Goal: Task Accomplishment & Management: Complete application form

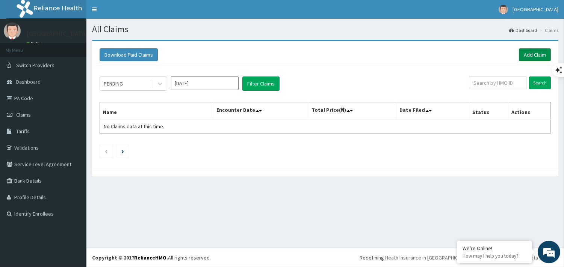
click at [531, 54] on link "Add Claim" at bounding box center [535, 54] width 32 height 13
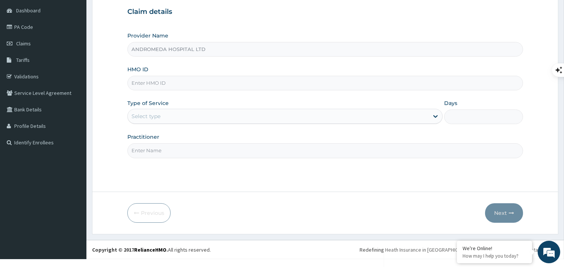
click at [218, 86] on input "HMO ID" at bounding box center [324, 83] width 395 height 15
type input "FMC/11644/A"
click at [173, 119] on div "Select type" at bounding box center [278, 116] width 301 height 12
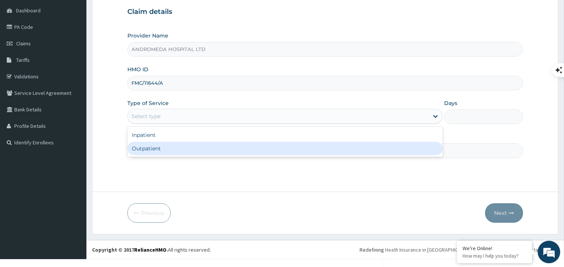
click at [164, 149] on div "Outpatient" at bounding box center [284, 149] width 315 height 14
type input "1"
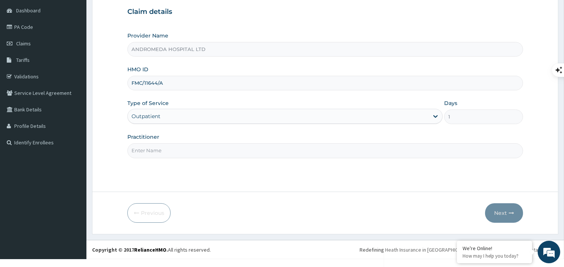
click at [184, 157] on input "Practitioner" at bounding box center [324, 150] width 395 height 15
type input "GP"
click at [508, 214] on button "Next" at bounding box center [504, 214] width 38 height 20
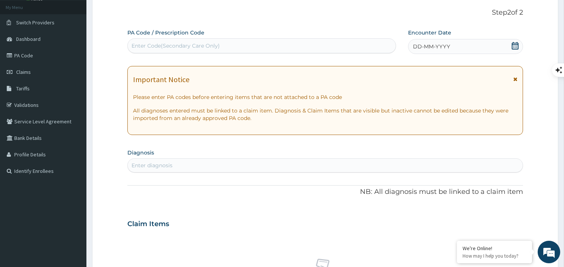
scroll to position [29, 0]
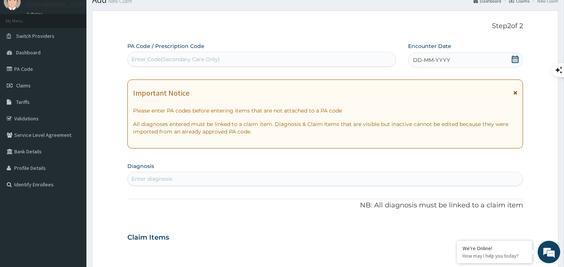
click at [511, 61] on icon at bounding box center [514, 60] width 7 height 8
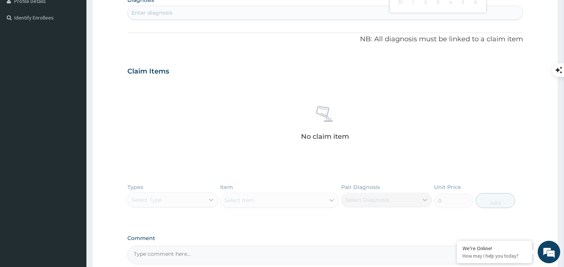
scroll to position [280, 0]
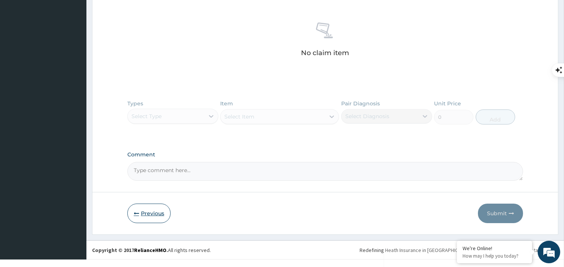
click at [133, 207] on button "Previous" at bounding box center [148, 214] width 43 height 20
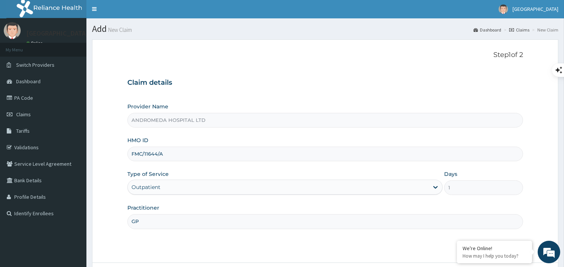
scroll to position [0, 0]
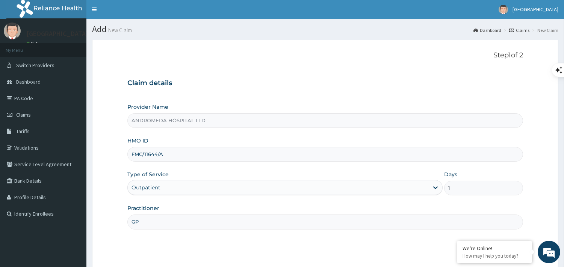
drag, startPoint x: 170, startPoint y: 160, endPoint x: 126, endPoint y: 155, distance: 43.8
click at [125, 157] on form "Step 1 of 2 Claim details Provider Name ANDROMEDA HOSPITAL LTD HMO ID FMC/11644…" at bounding box center [325, 173] width 466 height 266
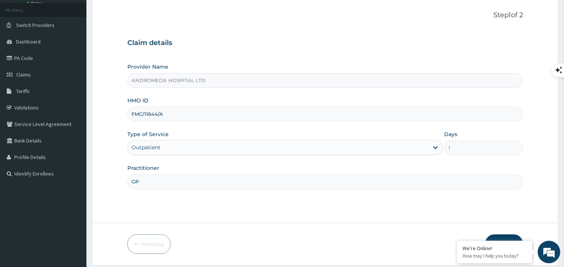
scroll to position [71, 0]
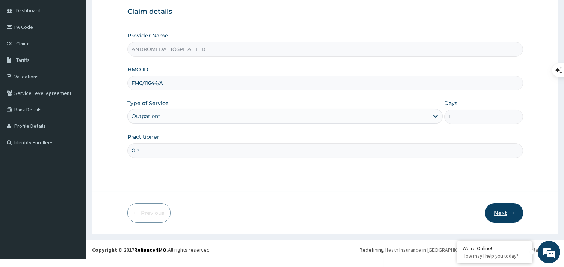
click at [504, 211] on button "Next" at bounding box center [504, 214] width 38 height 20
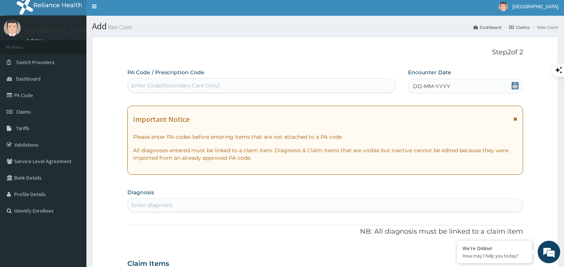
scroll to position [0, 0]
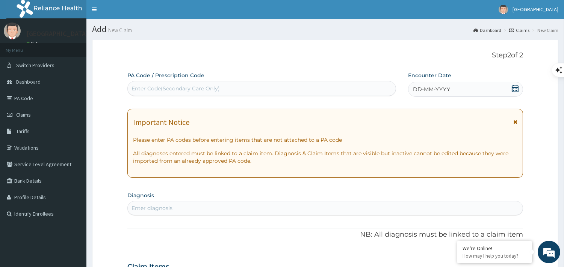
click at [513, 87] on icon at bounding box center [514, 89] width 7 height 8
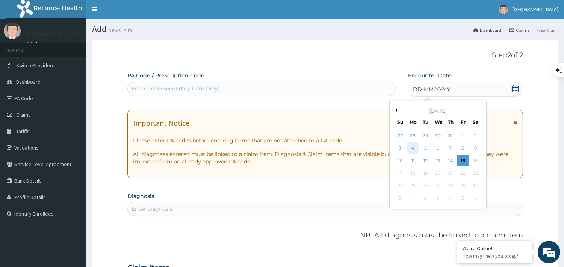
click at [413, 147] on div "4" at bounding box center [412, 148] width 11 height 11
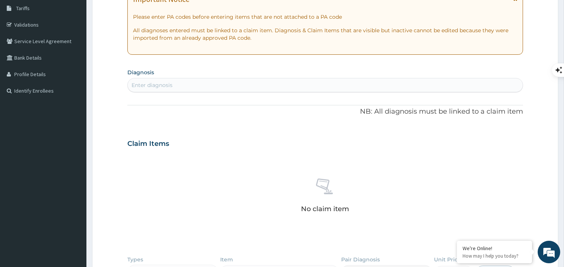
scroll to position [125, 0]
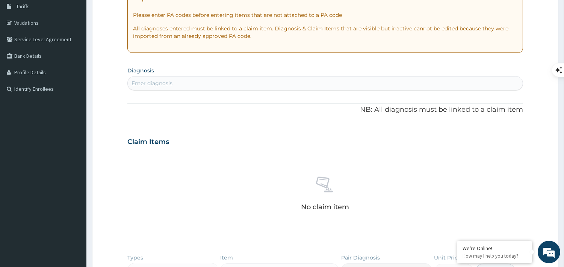
click at [194, 83] on div "Enter diagnosis" at bounding box center [325, 83] width 395 height 12
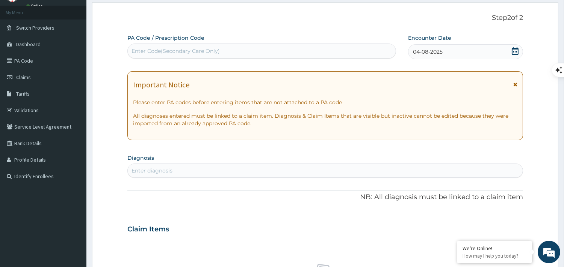
scroll to position [83, 0]
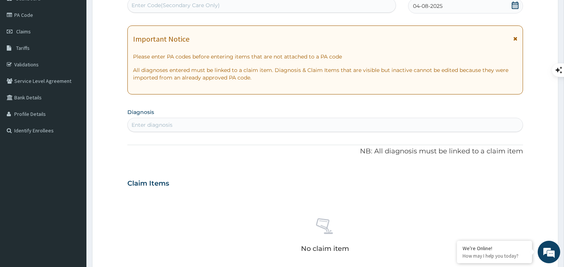
click at [187, 119] on div "Enter diagnosis" at bounding box center [325, 125] width 395 height 12
type input "N"
type input "MALARIA"
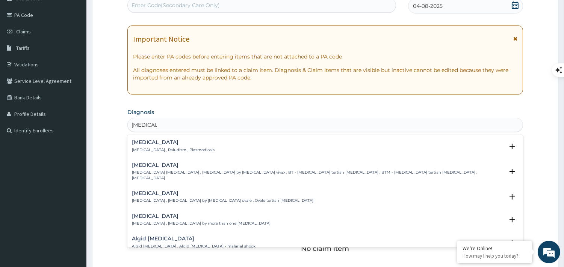
click at [172, 150] on p "Malaria , Paludism , Plasmodiosis" at bounding box center [173, 150] width 83 height 5
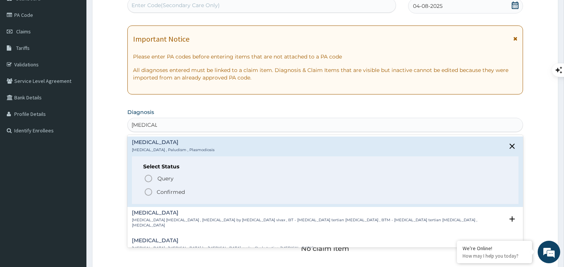
click at [151, 196] on icon "status option filled" at bounding box center [148, 192] width 9 height 9
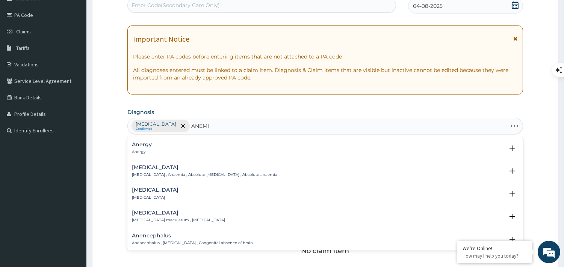
type input "ANEMIA"
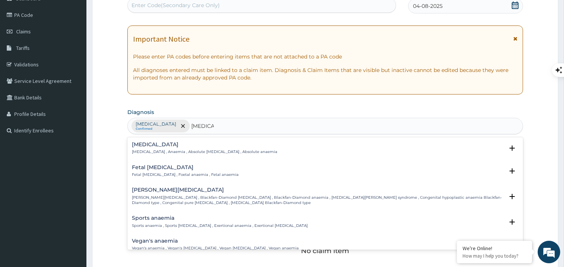
click at [162, 144] on h4 "Anemia" at bounding box center [204, 145] width 145 height 6
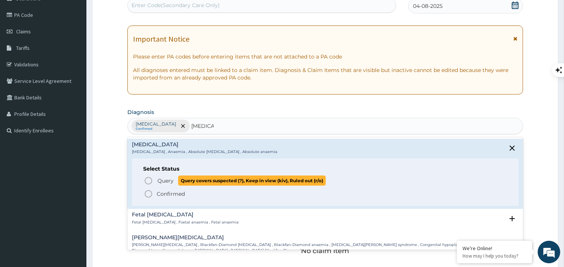
click at [148, 181] on icon "status option query" at bounding box center [148, 180] width 9 height 9
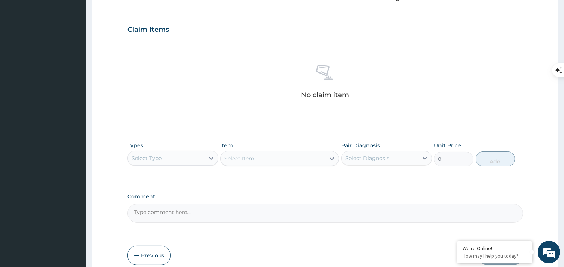
scroll to position [282, 0]
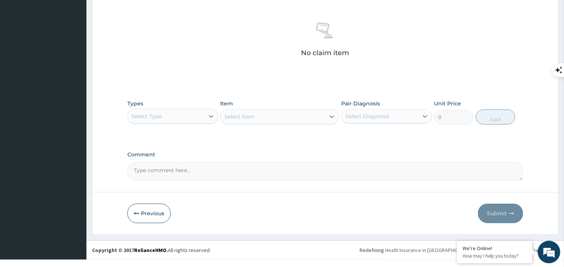
click at [169, 114] on div "Select Type" at bounding box center [166, 116] width 77 height 12
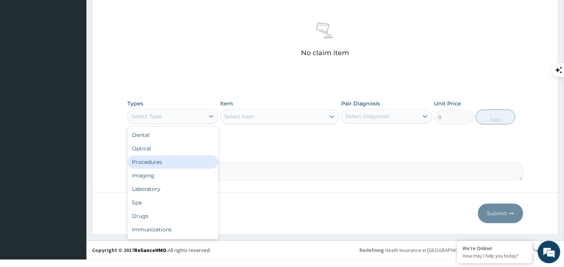
click at [136, 158] on div "Procedures" at bounding box center [172, 162] width 91 height 14
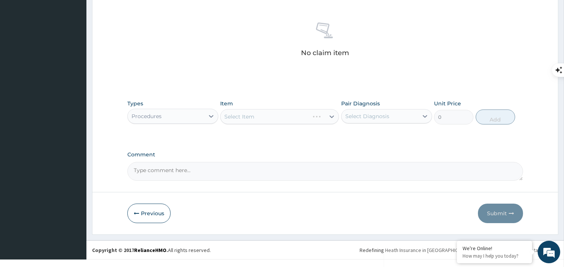
click at [240, 113] on div "Select Item" at bounding box center [279, 116] width 119 height 15
click at [234, 119] on div "Select Item" at bounding box center [239, 117] width 30 height 8
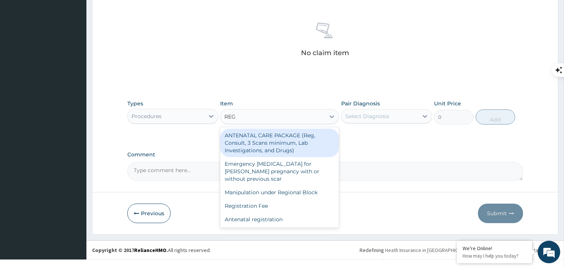
type input "REGI"
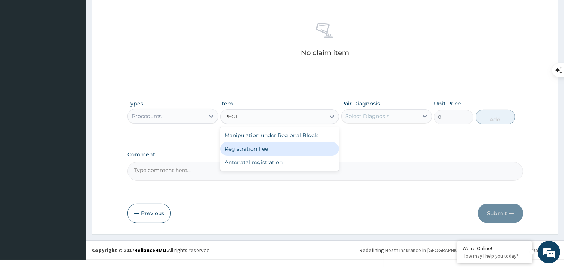
click at [247, 148] on div "Registration Fee" at bounding box center [279, 149] width 119 height 14
type input "2150"
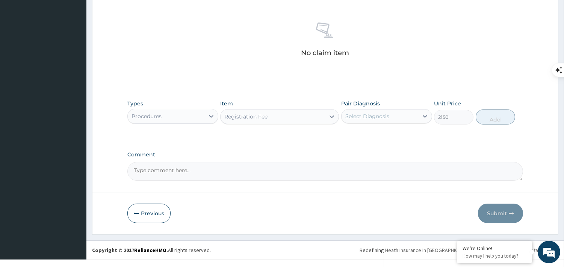
click at [371, 117] on div "Select Diagnosis" at bounding box center [367, 117] width 44 height 8
click at [362, 134] on label "Malaria" at bounding box center [376, 135] width 47 height 8
checkbox input "true"
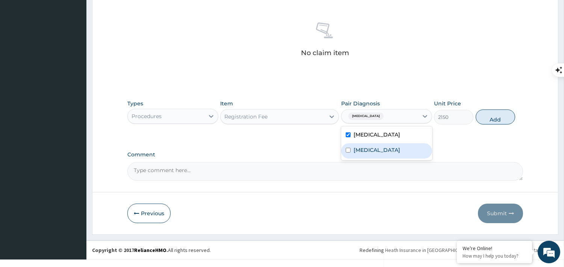
click at [355, 146] on div "Anemia" at bounding box center [386, 150] width 91 height 15
checkbox input "true"
click at [487, 117] on button "Add" at bounding box center [494, 117] width 39 height 15
type input "0"
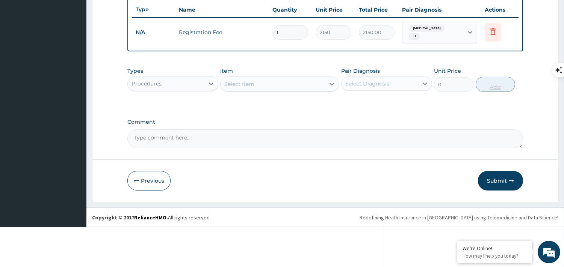
scroll to position [245, 0]
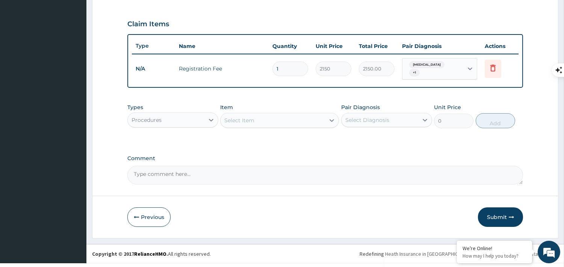
click at [273, 118] on div "Select Item" at bounding box center [272, 121] width 104 height 12
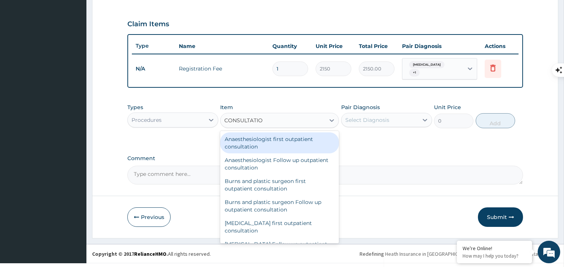
type input "CONSULTATION"
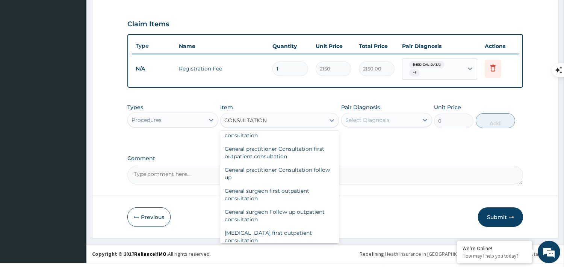
scroll to position [375, 0]
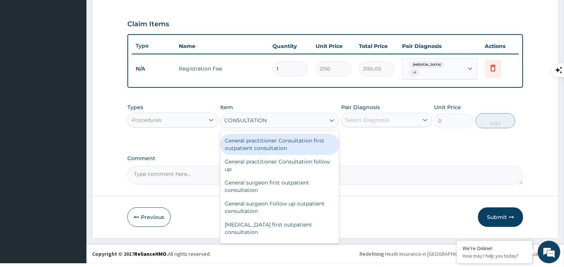
click at [280, 145] on div "General practitioner Consultation first outpatient consultation" at bounding box center [279, 144] width 119 height 21
type input "8000"
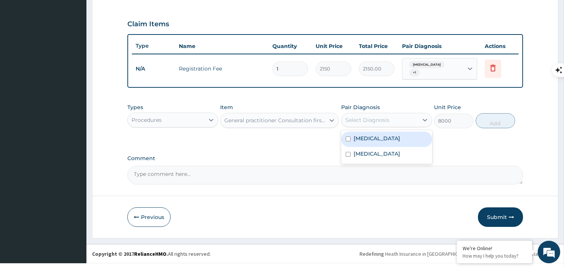
click at [354, 116] on div "Select Diagnosis" at bounding box center [367, 120] width 44 height 8
click at [355, 135] on label "Malaria" at bounding box center [376, 139] width 47 height 8
checkbox input "true"
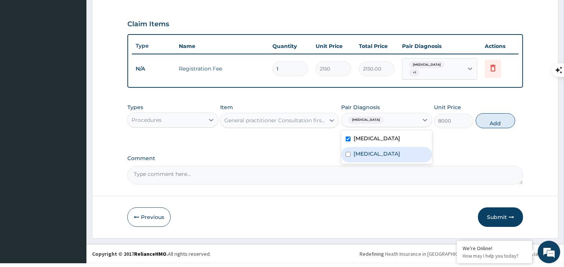
click at [353, 150] on label "Anemia" at bounding box center [376, 154] width 47 height 8
checkbox input "true"
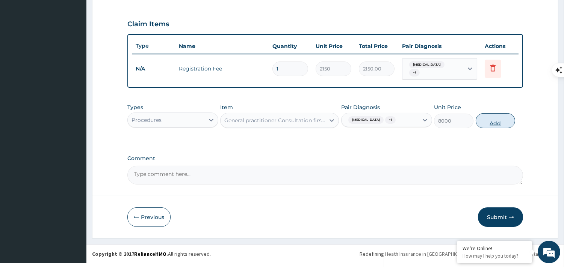
click at [483, 119] on button "Add" at bounding box center [494, 120] width 39 height 15
type input "0"
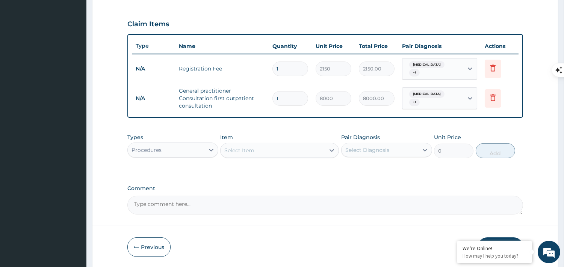
click at [196, 144] on div "Procedures" at bounding box center [166, 150] width 77 height 12
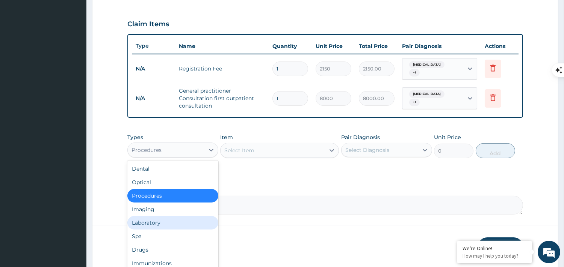
click at [158, 216] on div "Laboratory" at bounding box center [172, 223] width 91 height 14
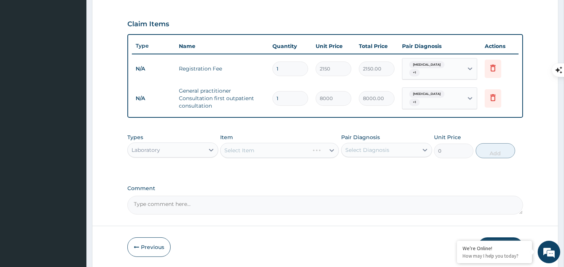
click at [263, 146] on div "Select Item" at bounding box center [279, 150] width 119 height 15
click at [252, 147] on div "Select Item" at bounding box center [239, 151] width 30 height 8
click at [235, 147] on input "MA;ARIA" at bounding box center [236, 151] width 24 height 8
type input "MALARIA"
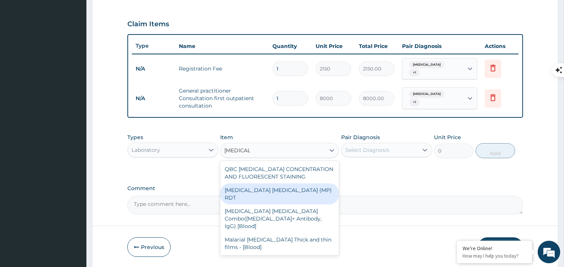
click at [263, 188] on div "MALARIA PARASITE (MP) RDT" at bounding box center [279, 194] width 119 height 21
type input "1612.5"
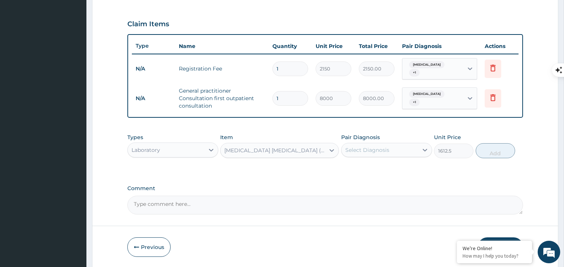
click at [359, 150] on div "Select Diagnosis" at bounding box center [379, 150] width 77 height 12
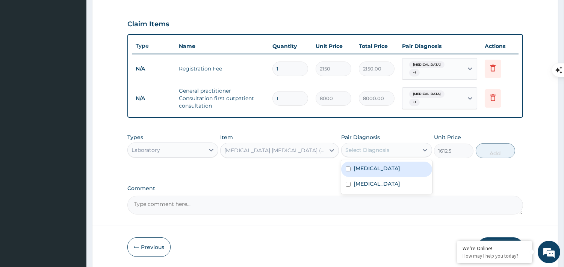
click at [353, 170] on div "Malaria" at bounding box center [386, 169] width 91 height 15
checkbox input "true"
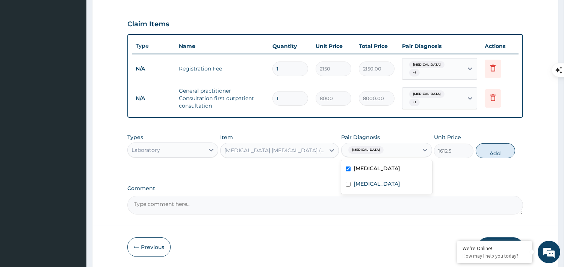
click at [496, 149] on button "Add" at bounding box center [494, 150] width 39 height 15
type input "0"
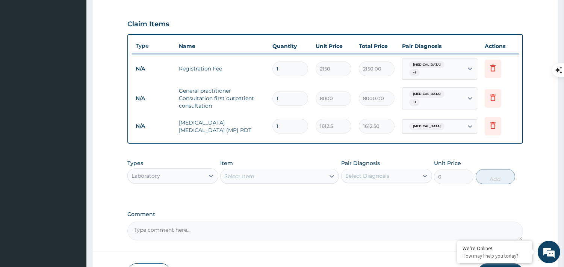
click at [276, 171] on div "Select Item" at bounding box center [272, 176] width 104 height 12
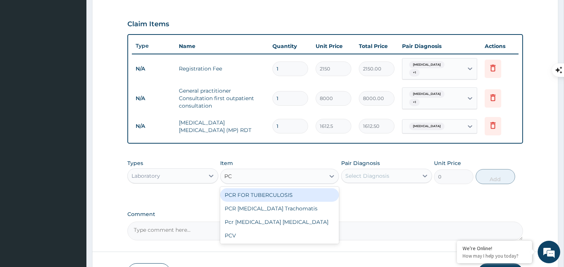
type input "PCV"
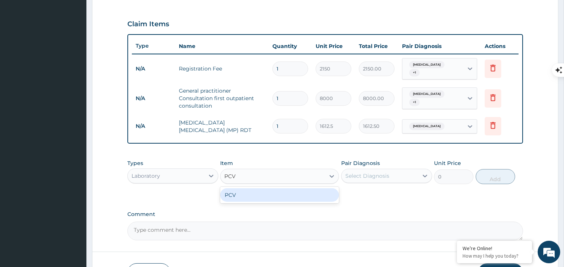
click at [268, 188] on div "PCV" at bounding box center [279, 195] width 119 height 14
type input "2150"
click at [356, 176] on div "Select Diagnosis" at bounding box center [367, 176] width 44 height 8
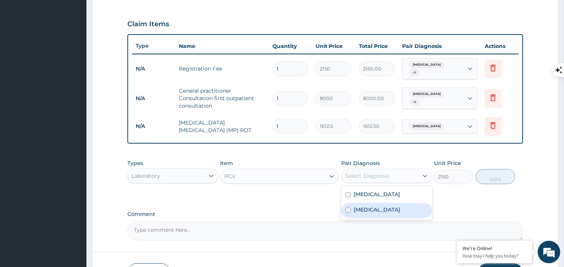
click at [354, 206] on label "Anemia" at bounding box center [376, 210] width 47 height 8
checkbox input "true"
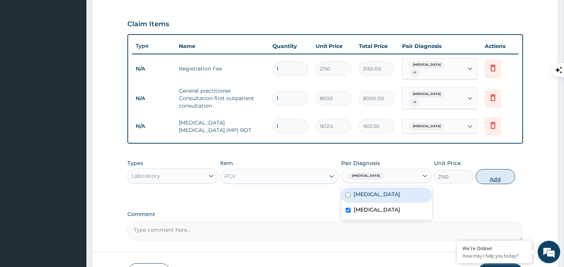
click at [487, 178] on button "Add" at bounding box center [494, 176] width 39 height 15
type input "0"
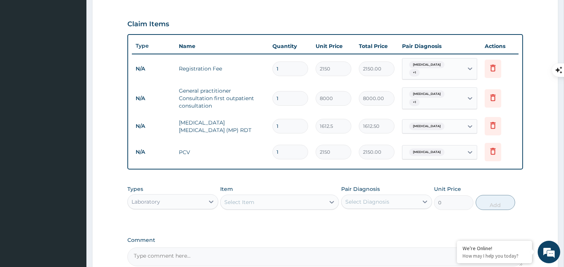
click at [202, 196] on div "Laboratory" at bounding box center [166, 202] width 77 height 12
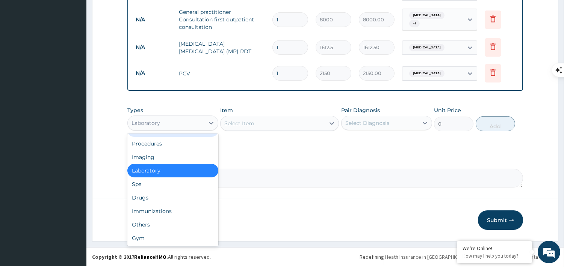
scroll to position [327, 0]
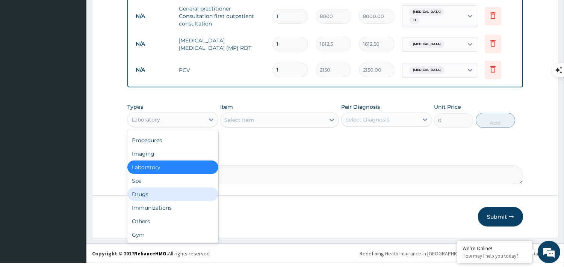
click at [143, 191] on div "Drugs" at bounding box center [172, 195] width 91 height 14
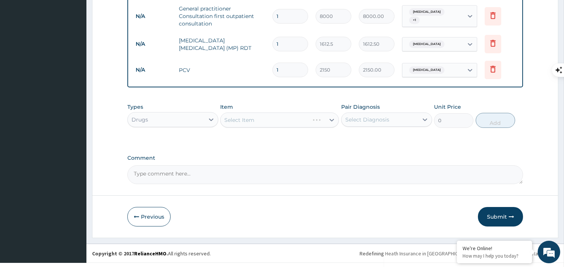
click at [309, 119] on div "Select Item" at bounding box center [279, 120] width 119 height 15
click at [258, 115] on div "Select Item" at bounding box center [272, 120] width 104 height 12
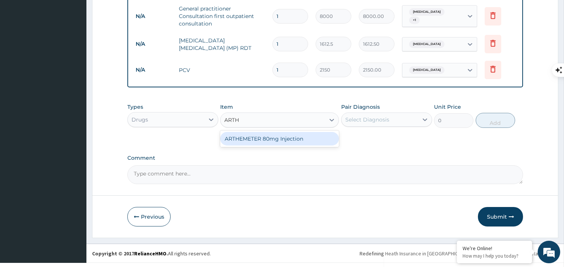
type input "ARTHE"
click at [264, 132] on div "ARTHEMETER 80mg Injection" at bounding box center [279, 139] width 119 height 14
type input "2000"
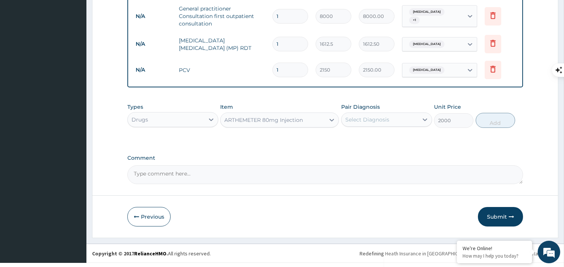
click at [368, 118] on div "Select Diagnosis" at bounding box center [367, 120] width 44 height 8
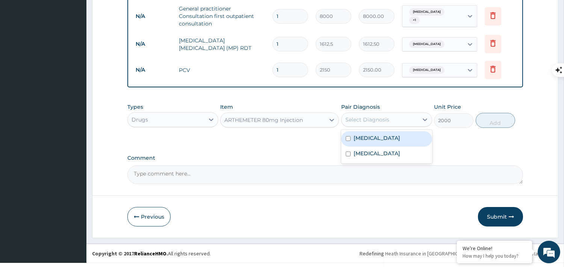
click at [363, 134] on label "Malaria" at bounding box center [376, 138] width 47 height 8
checkbox input "true"
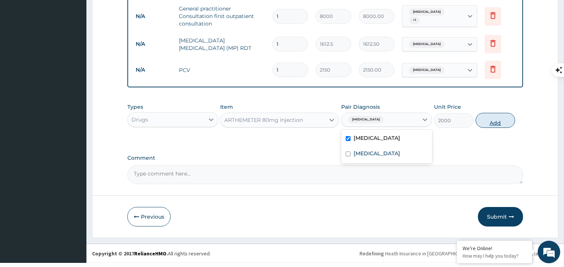
click at [492, 117] on button "Add" at bounding box center [494, 120] width 39 height 15
type input "0"
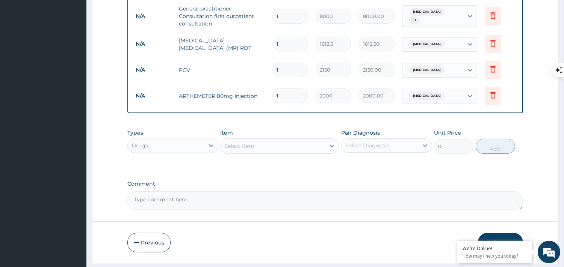
click at [264, 140] on div "Select Item" at bounding box center [272, 146] width 104 height 12
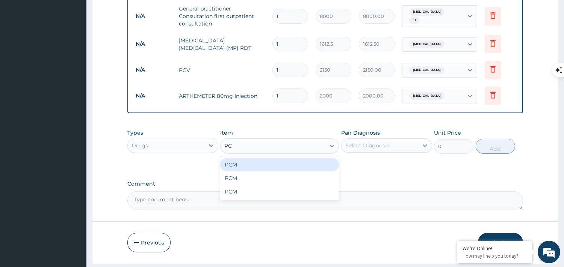
type input "PCM"
click at [260, 162] on div "PCM" at bounding box center [279, 165] width 119 height 14
type input "50"
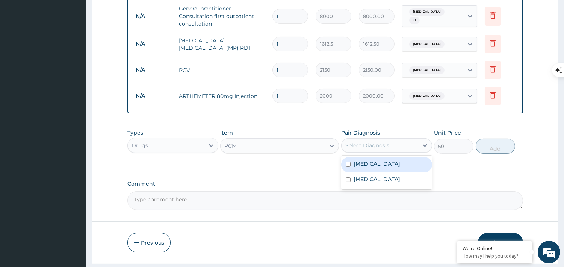
click at [399, 146] on div "Select Diagnosis" at bounding box center [379, 146] width 77 height 12
click at [387, 164] on div "Malaria" at bounding box center [386, 164] width 91 height 15
checkbox input "true"
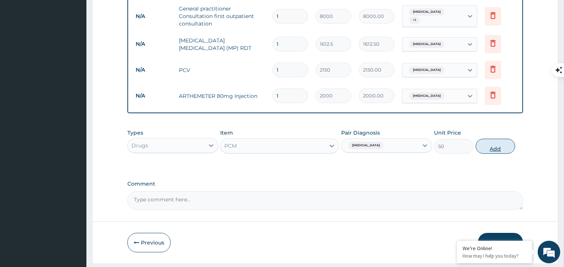
click at [500, 142] on button "Add" at bounding box center [494, 146] width 39 height 15
type input "0"
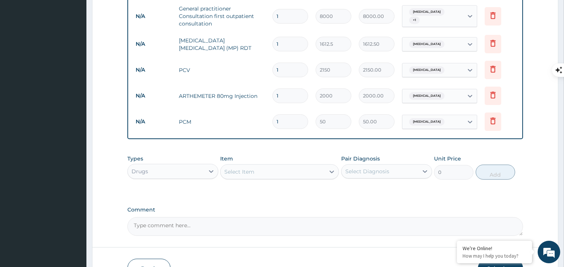
click at [279, 166] on div "Select Item" at bounding box center [272, 172] width 104 height 12
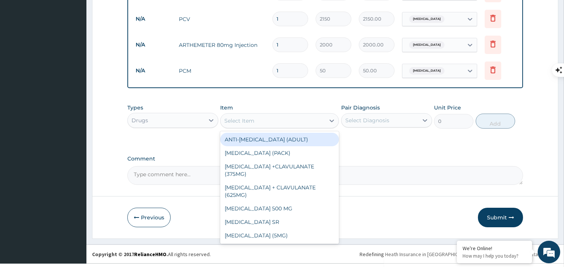
scroll to position [380, 0]
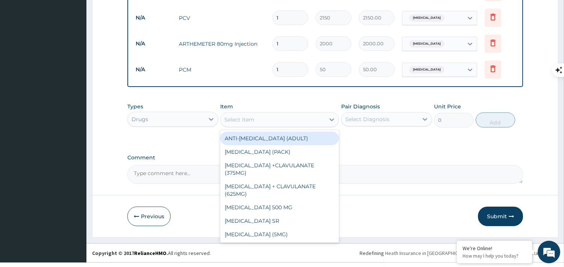
click at [288, 66] on input "1" at bounding box center [290, 69] width 36 height 15
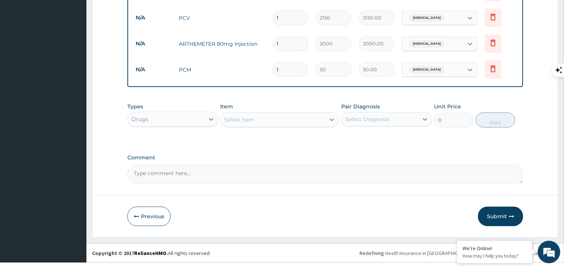
type input "18"
type input "900.00"
type input "18"
click at [294, 41] on input "1" at bounding box center [290, 43] width 36 height 15
type input "0.00"
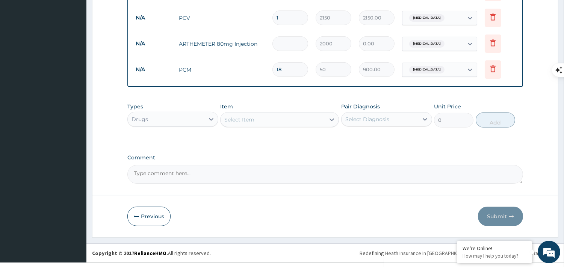
type input "6"
type input "12000.00"
type input "7"
type input "14000.00"
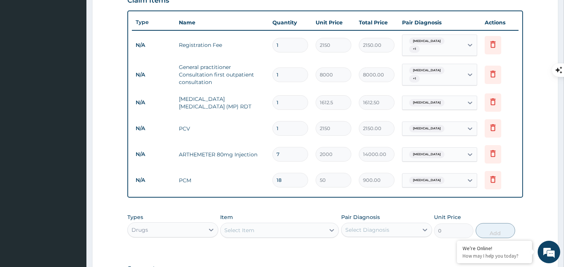
scroll to position [254, 0]
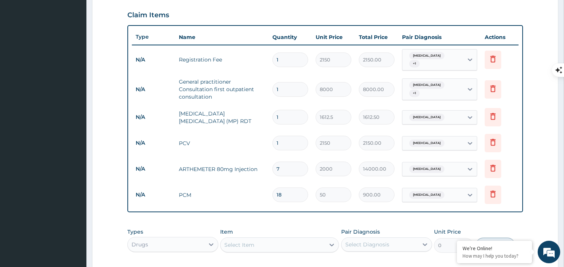
type input "7"
click at [286, 82] on input "1" at bounding box center [290, 89] width 36 height 15
type input "0"
type input "0.00"
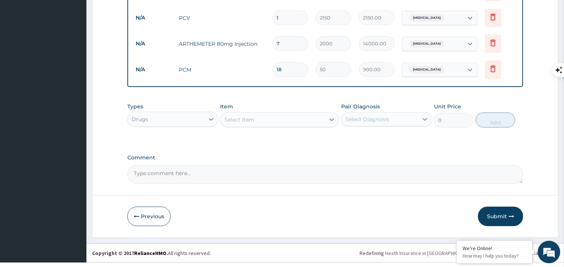
type input "0"
click at [288, 42] on input "7" at bounding box center [290, 43] width 36 height 15
type input "0.00"
type input "6"
type input "12000.00"
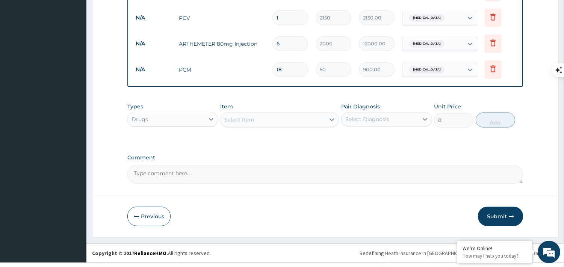
type input "6"
click at [498, 211] on button "Submit" at bounding box center [500, 217] width 45 height 20
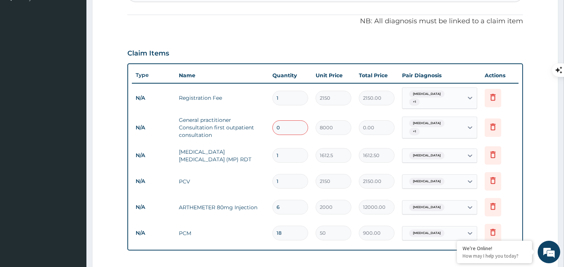
scroll to position [213, 0]
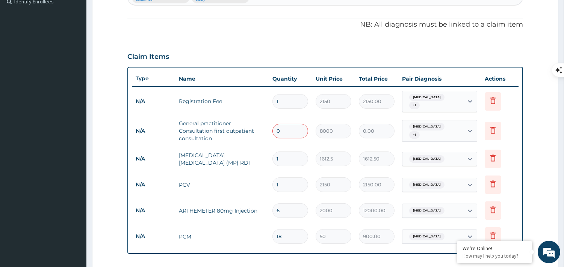
click at [291, 129] on input "0" at bounding box center [290, 131] width 36 height 15
type input "1"
type input "8000.00"
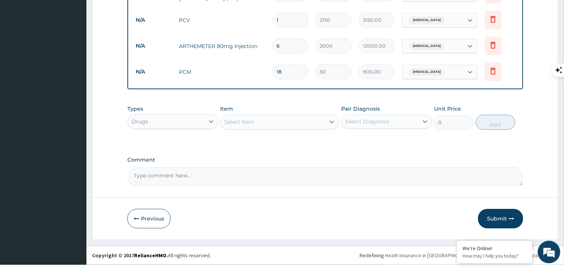
scroll to position [380, 0]
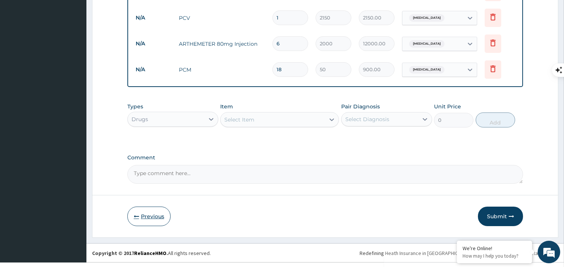
type input "1"
click at [160, 210] on button "Previous" at bounding box center [148, 217] width 43 height 20
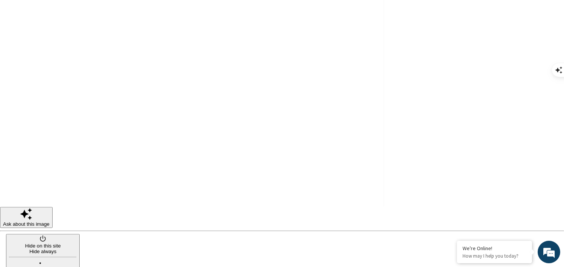
scroll to position [71, 0]
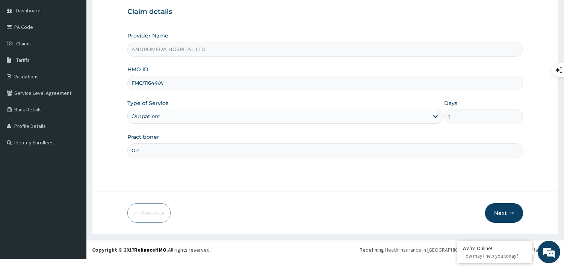
drag, startPoint x: 188, startPoint y: 85, endPoint x: 144, endPoint y: 84, distance: 43.6
click at [69, 90] on div "R EL Toggle navigation ANDROMEDA HOSPITAL ANDROMEDA HOSPITAL - admin@ahcslimite…" at bounding box center [282, 94] width 564 height 331
click at [515, 213] on button "Next" at bounding box center [504, 214] width 38 height 20
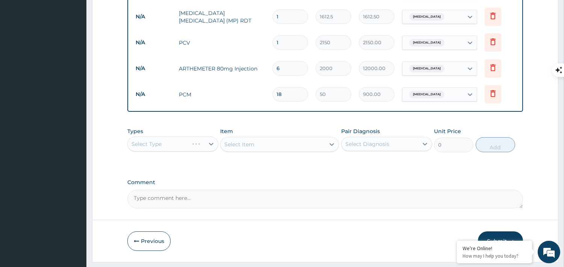
scroll to position [380, 0]
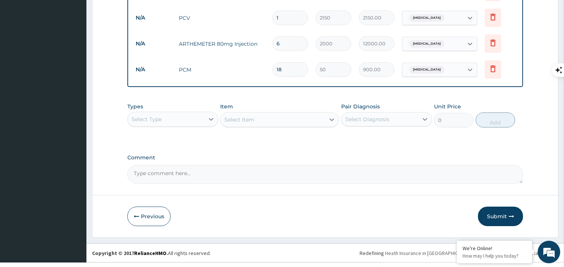
drag, startPoint x: 497, startPoint y: 214, endPoint x: 499, endPoint y: 200, distance: 14.3
click at [498, 215] on button "Submit" at bounding box center [500, 217] width 45 height 20
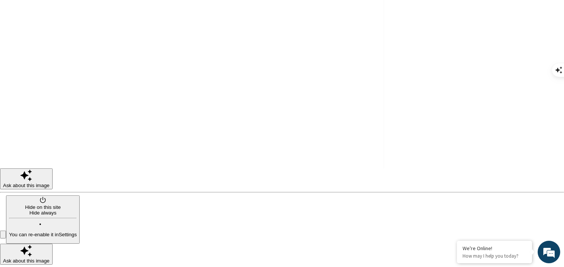
scroll to position [32, 0]
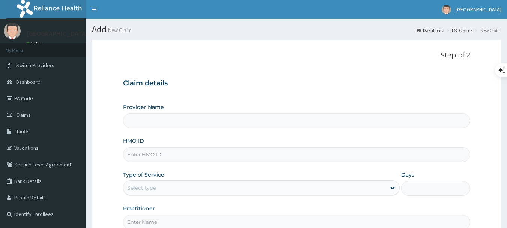
type input "ANDROMEDA HOSPITAL LTD"
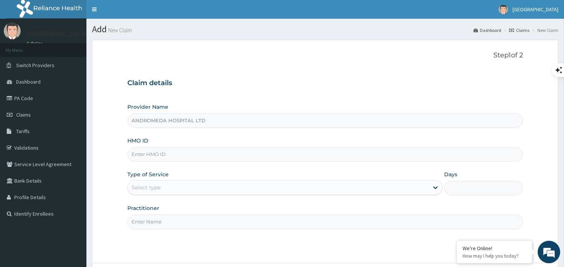
click at [253, 149] on input "HMO ID" at bounding box center [324, 154] width 395 height 15
paste input "FMC/11644/A"
type input "FMC/11644/A"
click at [26, 116] on span "Claims" at bounding box center [23, 115] width 15 height 7
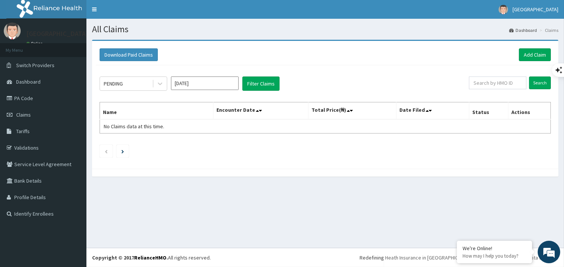
click at [499, 81] on input "text" at bounding box center [497, 83] width 57 height 13
click at [466, 84] on input "FMC/11644/A" at bounding box center [485, 83] width 53 height 13
type input "FMC/11644/A"
click at [534, 84] on input "Search" at bounding box center [540, 83] width 22 height 13
click at [532, 80] on input "Search" at bounding box center [540, 83] width 22 height 13
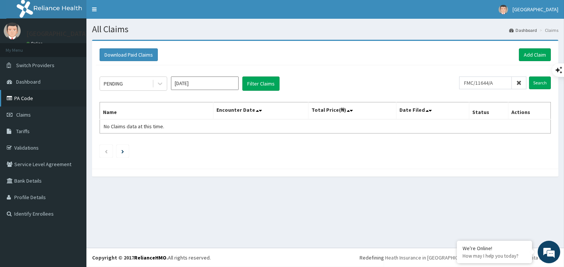
click at [23, 101] on link "PA Code" at bounding box center [43, 98] width 86 height 17
click at [531, 54] on link "Add Claim" at bounding box center [535, 54] width 32 height 13
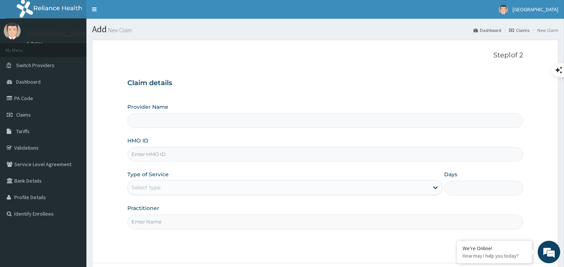
type input "ANDROMEDA HOSPITAL LTD"
click at [211, 154] on input "HMO ID" at bounding box center [324, 154] width 395 height 15
paste input "FMC/11644/A"
type input "FMC/11644/A"
click at [163, 184] on div "Select type" at bounding box center [278, 188] width 301 height 12
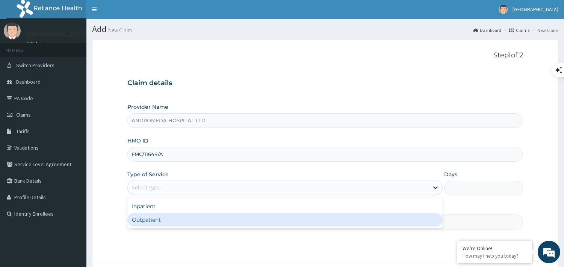
click at [153, 220] on div "Outpatient" at bounding box center [284, 220] width 315 height 14
type input "1"
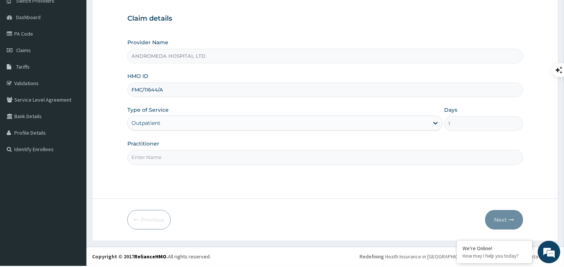
scroll to position [71, 0]
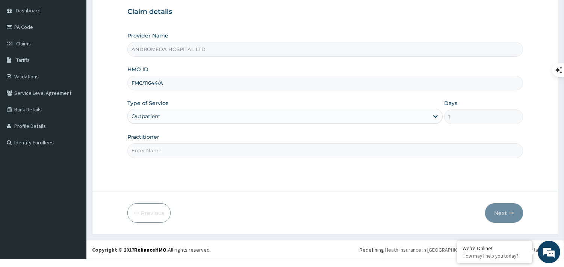
click at [190, 148] on input "Practitioner" at bounding box center [324, 150] width 395 height 15
type input "GP"
click at [505, 209] on button "Next" at bounding box center [504, 214] width 38 height 20
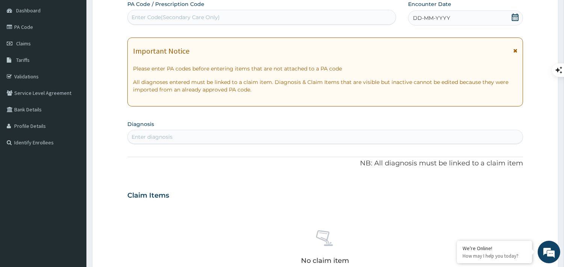
scroll to position [0, 0]
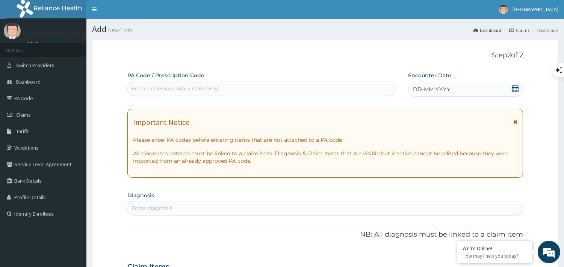
click at [422, 90] on span "DD-MM-YYYY" at bounding box center [431, 90] width 37 height 8
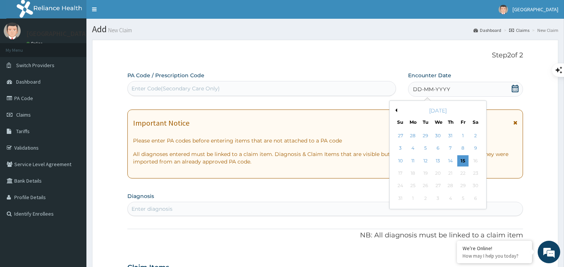
click at [427, 160] on div "12" at bounding box center [424, 160] width 11 height 11
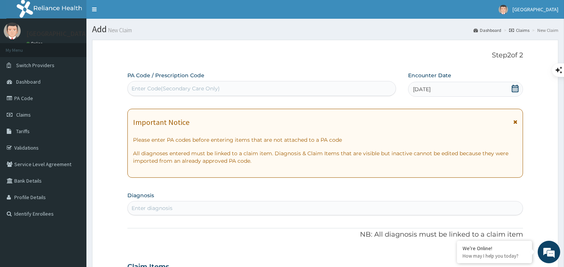
scroll to position [83, 0]
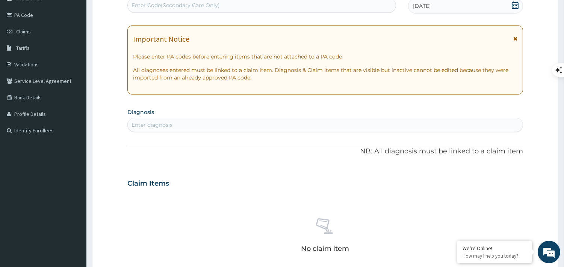
click at [220, 127] on div "Enter diagnosis" at bounding box center [325, 125] width 395 height 12
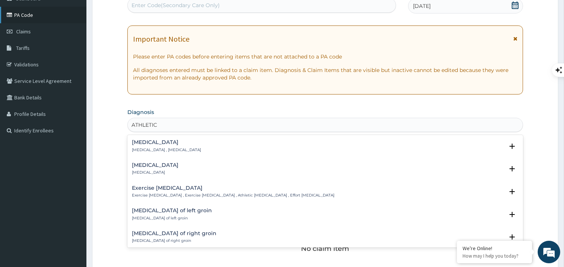
type input "ATHLETIC"
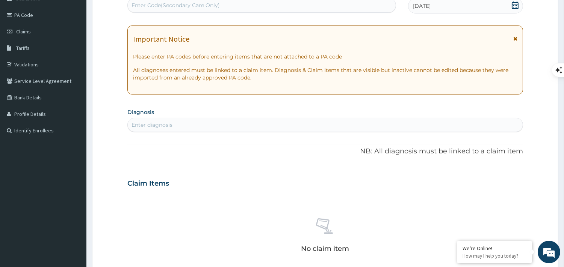
click at [193, 122] on div "Enter diagnosis" at bounding box center [325, 125] width 395 height 12
type input "ATHLETE"
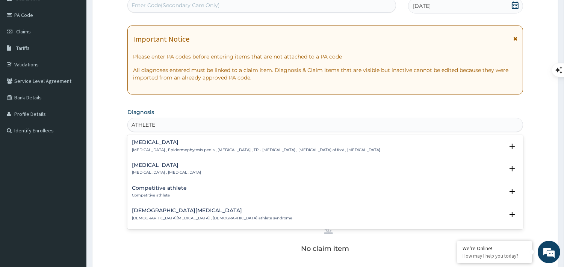
click at [168, 145] on div "Tinea pedis Tinea pedis , Epidermophytosis pedis , Athlete's foot , TP - Tinea …" at bounding box center [256, 146] width 248 height 13
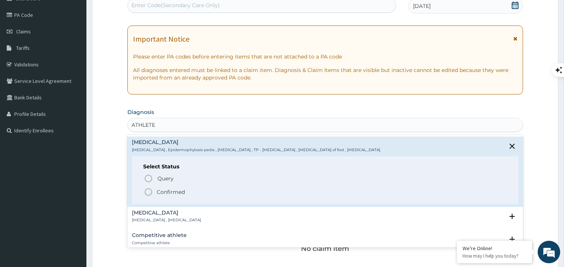
click at [146, 190] on icon "status option filled" at bounding box center [148, 192] width 9 height 9
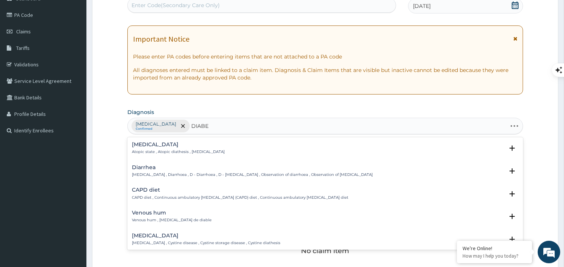
type input "DIABET"
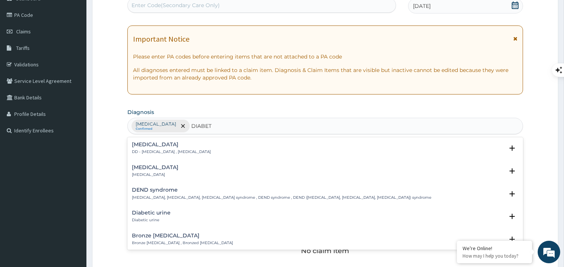
click at [162, 172] on p "Diabetic foot" at bounding box center [155, 174] width 47 height 5
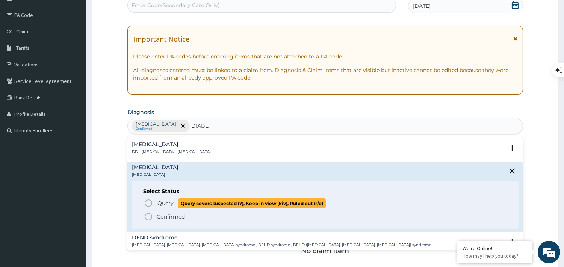
click at [147, 204] on icon "status option query" at bounding box center [148, 203] width 9 height 9
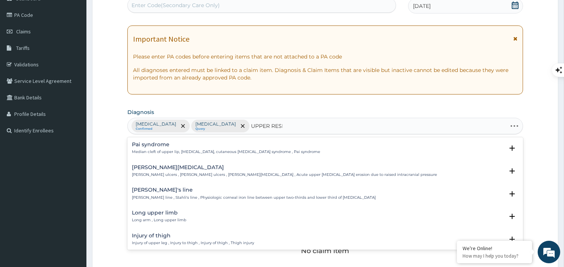
type input "UPPER RESPI"
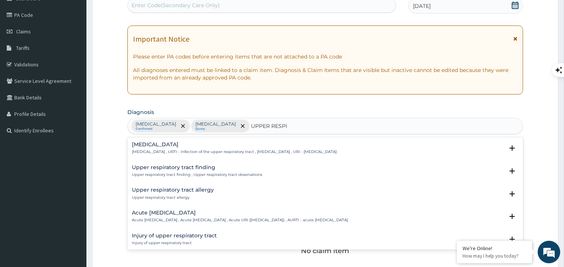
click at [190, 151] on p "Upper respiratory infection , URTI - Infection of the upper respiratory tract ,…" at bounding box center [234, 151] width 205 height 5
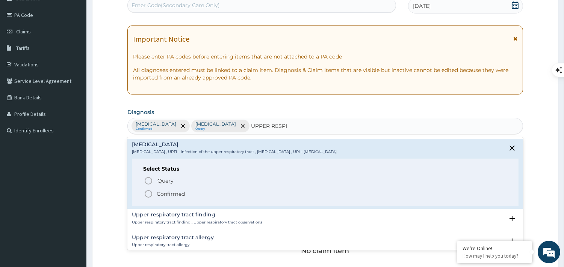
click at [148, 197] on icon "status option filled" at bounding box center [148, 194] width 9 height 9
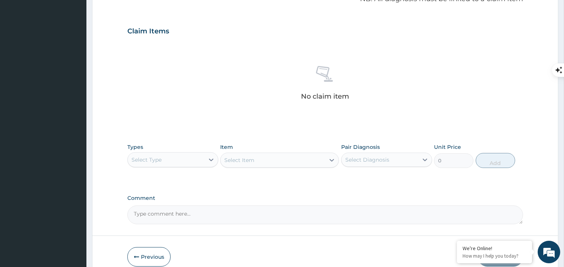
scroll to position [282, 0]
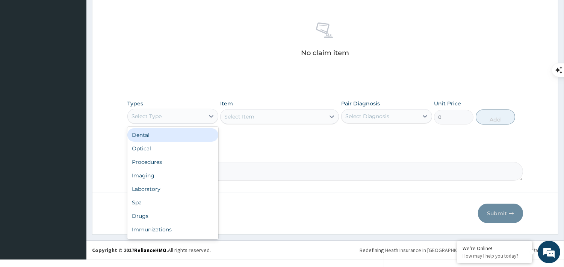
click at [187, 118] on div "Select Type" at bounding box center [166, 116] width 77 height 12
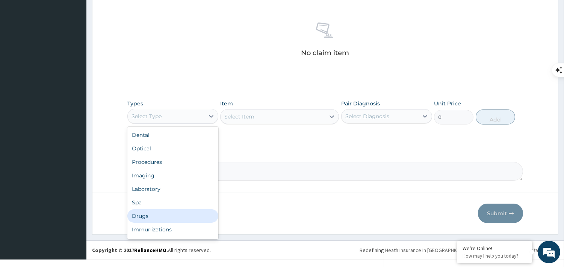
click at [142, 216] on div "Drugs" at bounding box center [172, 217] width 91 height 14
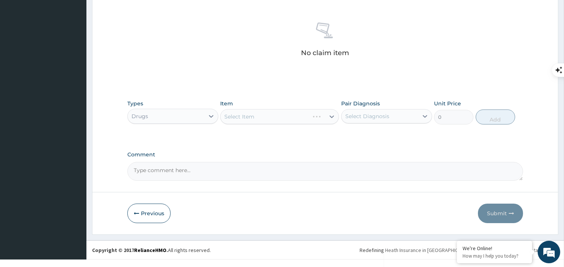
click at [249, 110] on div "Select Item" at bounding box center [279, 116] width 119 height 15
click at [250, 113] on div "Select Item" at bounding box center [279, 116] width 119 height 15
click at [249, 114] on div "Select Item" at bounding box center [239, 117] width 30 height 8
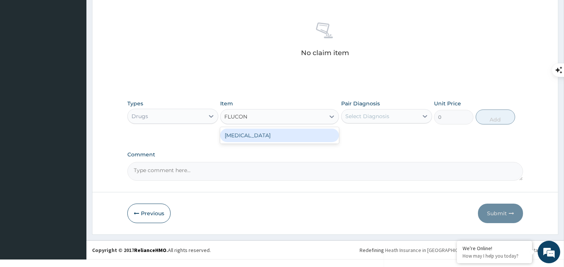
type input "FLUCONA"
click at [252, 135] on div "FLUCONAZOLE" at bounding box center [279, 136] width 119 height 14
type input "180"
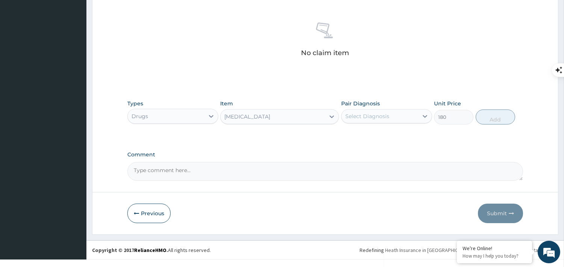
click at [382, 112] on div "Select Diagnosis" at bounding box center [379, 116] width 77 height 12
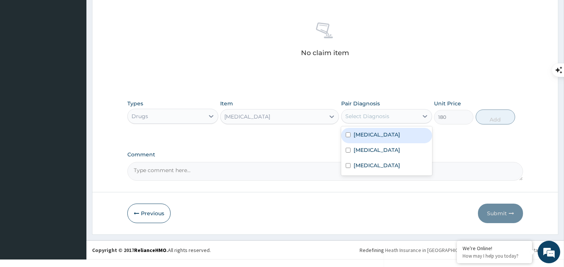
drag, startPoint x: 348, startPoint y: 137, endPoint x: 351, endPoint y: 148, distance: 12.1
click at [349, 137] on input "checkbox" at bounding box center [347, 135] width 5 height 5
checkbox input "true"
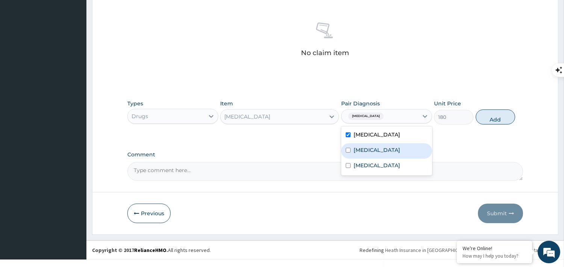
click at [351, 152] on div "Diabetic foot" at bounding box center [386, 150] width 91 height 15
checkbox input "true"
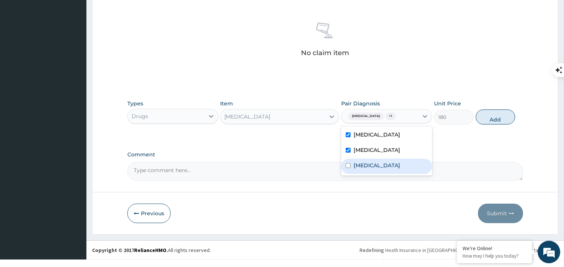
click at [347, 170] on div "Upper respiratory infection" at bounding box center [386, 166] width 91 height 15
checkbox input "true"
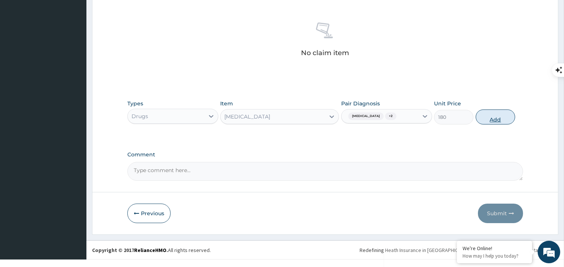
click at [489, 120] on button "Add" at bounding box center [494, 117] width 39 height 15
type input "0"
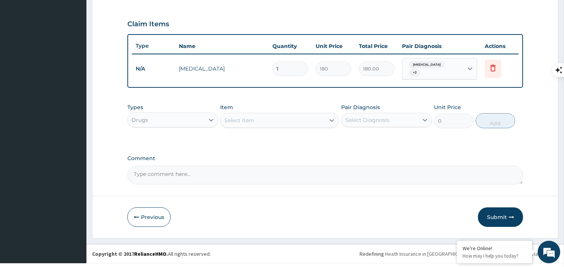
click at [258, 115] on div "Select Item" at bounding box center [272, 121] width 104 height 12
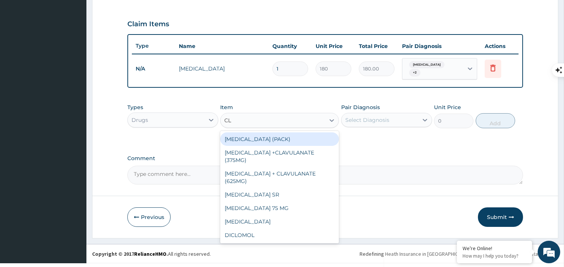
type input "C"
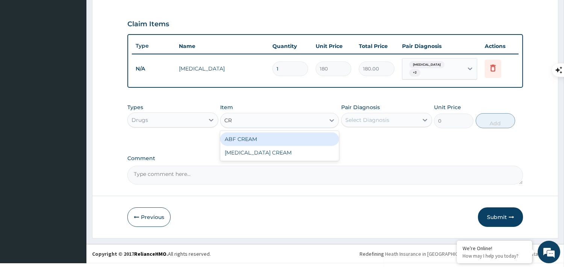
type input "C"
type input "CREAM"
click at [261, 136] on div "ABF CREAM" at bounding box center [279, 140] width 119 height 14
type input "3000"
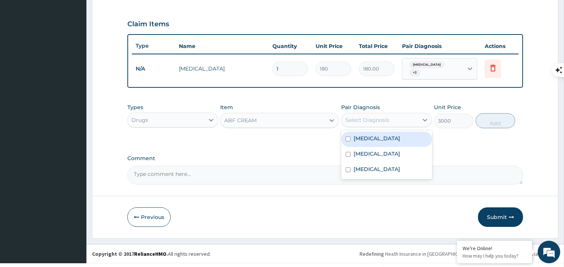
click at [351, 118] on div "Select Diagnosis" at bounding box center [367, 120] width 44 height 8
click at [350, 137] on input "checkbox" at bounding box center [347, 139] width 5 height 5
checkbox input "true"
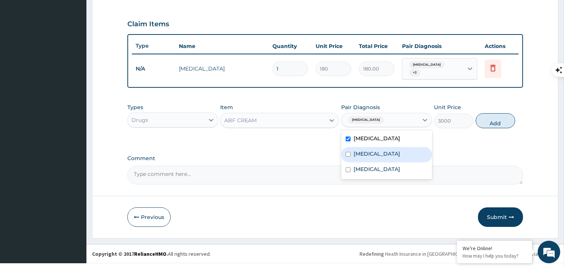
click at [332, 144] on div "PA Code / Prescription Code Enter Code(Secondary Care Only) Encounter Date 12-0…" at bounding box center [324, 6] width 395 height 358
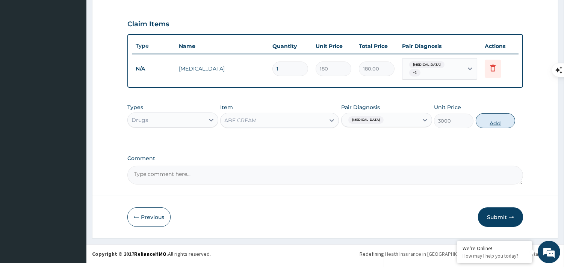
click at [486, 118] on button "Add" at bounding box center [494, 120] width 39 height 15
type input "0"
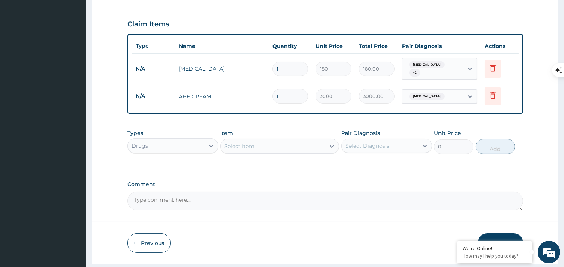
click at [252, 143] on div "Select Item" at bounding box center [239, 147] width 30 height 8
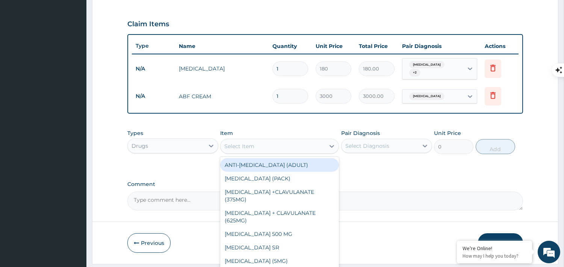
click at [190, 130] on div "Types Drugs" at bounding box center [172, 142] width 91 height 25
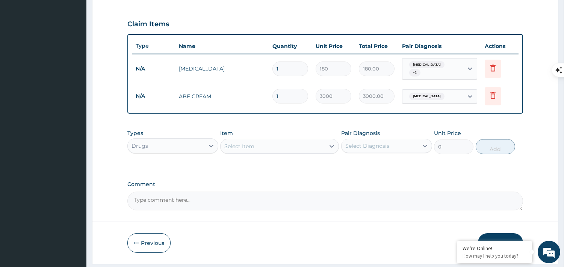
click at [188, 140] on div "Drugs" at bounding box center [166, 146] width 77 height 12
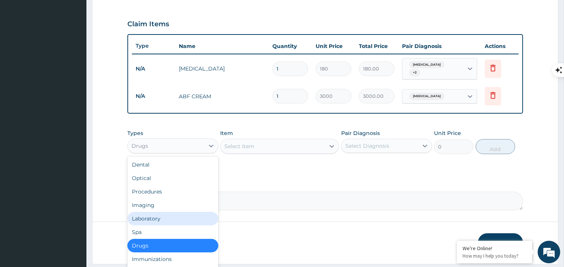
click at [153, 212] on div "Laboratory" at bounding box center [172, 219] width 91 height 14
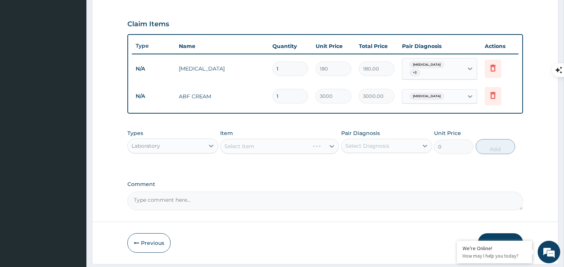
click at [235, 147] on div "Select Item" at bounding box center [279, 146] width 119 height 15
click at [231, 141] on div "Select Item" at bounding box center [279, 146] width 119 height 15
click at [260, 141] on div "Select Item" at bounding box center [272, 146] width 104 height 12
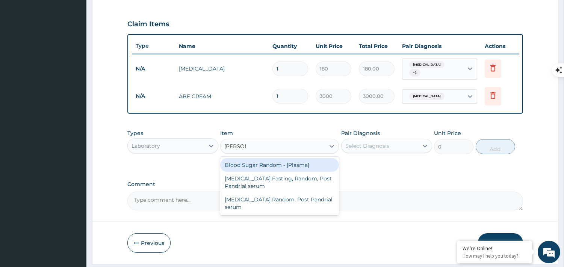
type input "RANDOM"
click at [264, 166] on div "Blood Sugar Random - [Plasma]" at bounding box center [279, 165] width 119 height 14
type input "1290"
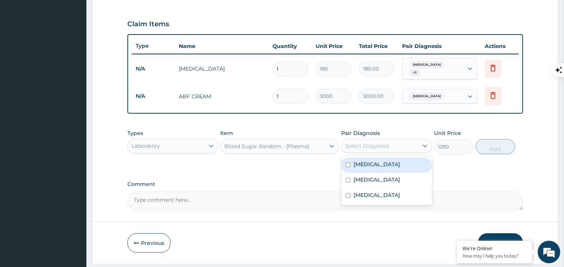
click at [357, 145] on div "Select Diagnosis" at bounding box center [367, 146] width 44 height 8
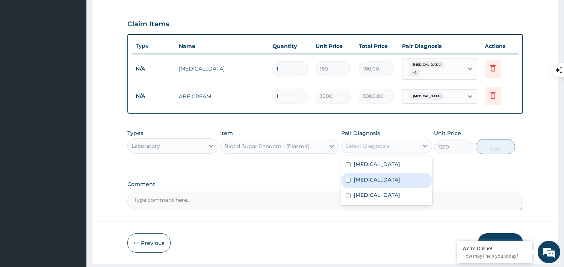
click at [352, 177] on div "Diabetic foot" at bounding box center [386, 180] width 91 height 15
checkbox input "true"
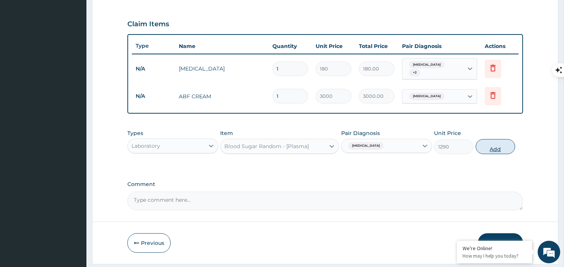
click at [496, 144] on button "Add" at bounding box center [494, 146] width 39 height 15
type input "0"
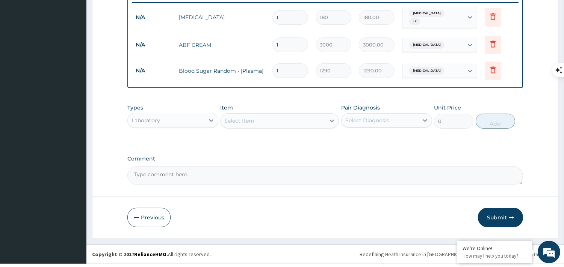
scroll to position [297, 0]
click at [489, 213] on button "Submit" at bounding box center [500, 217] width 45 height 20
